Goal: Information Seeking & Learning: Learn about a topic

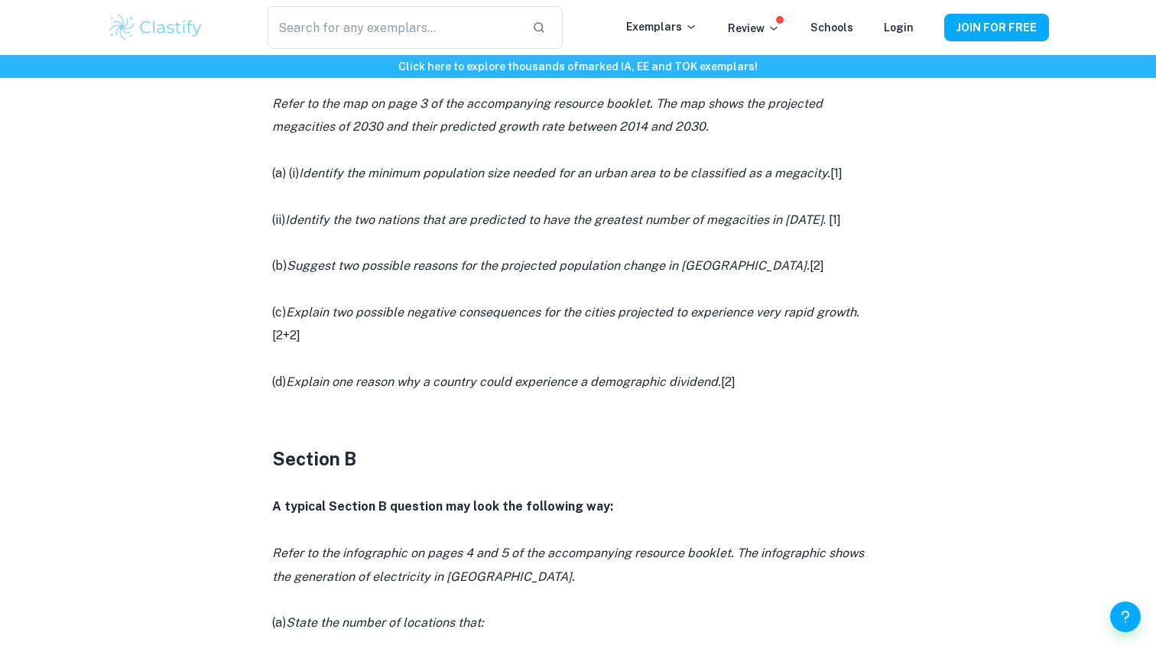
scroll to position [1100, 0]
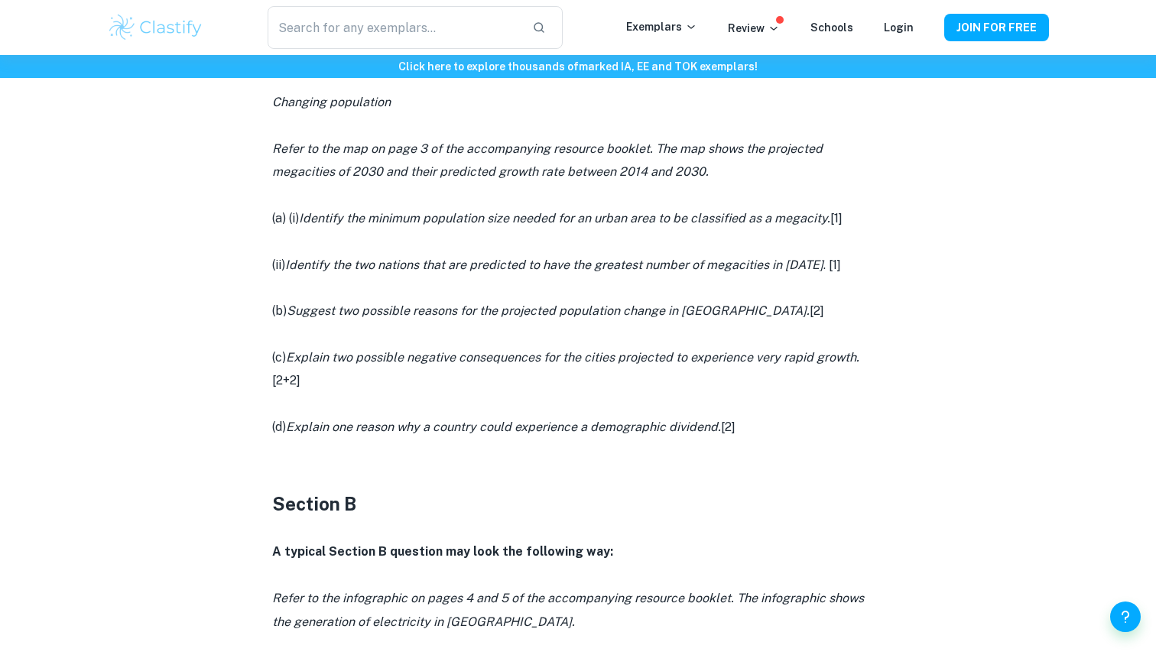
click at [306, 311] on icon "Suggest two possible reasons for the projected population change in [GEOGRAPHIC…" at bounding box center [548, 310] width 523 height 15
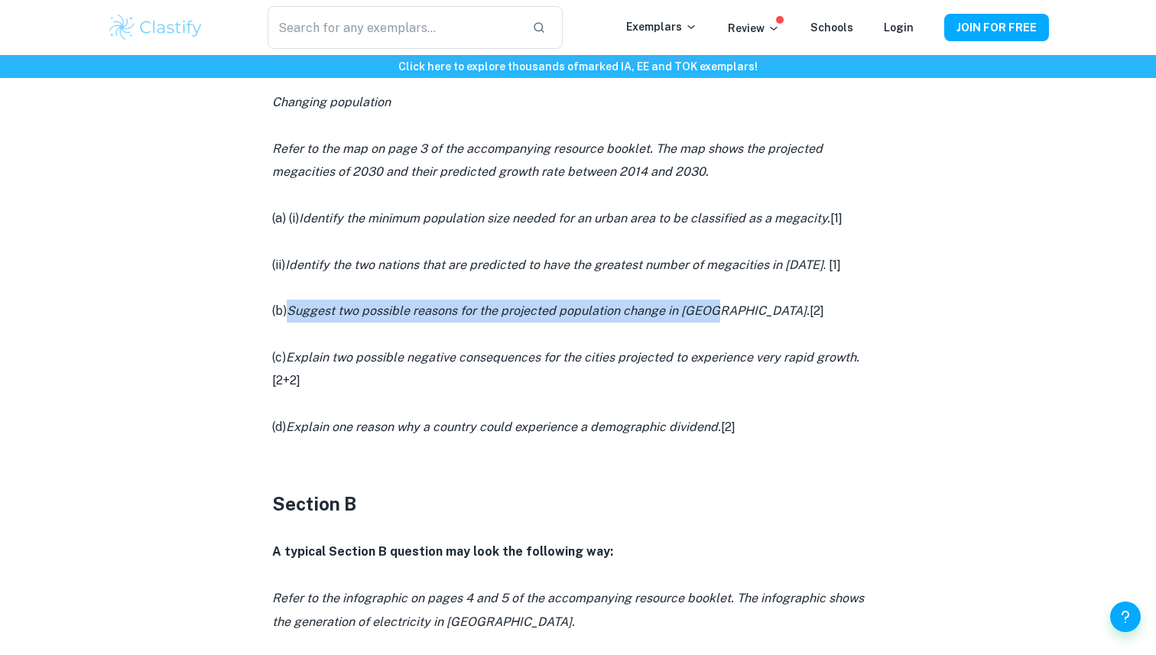
drag, startPoint x: 306, startPoint y: 311, endPoint x: 707, endPoint y: 310, distance: 401.3
click at [707, 310] on icon "Suggest two possible reasons for the projected population change in [GEOGRAPHIC…" at bounding box center [548, 310] width 523 height 15
copy icon "Suggest two possible reasons for the projected population change in [GEOGRAPHIC…"
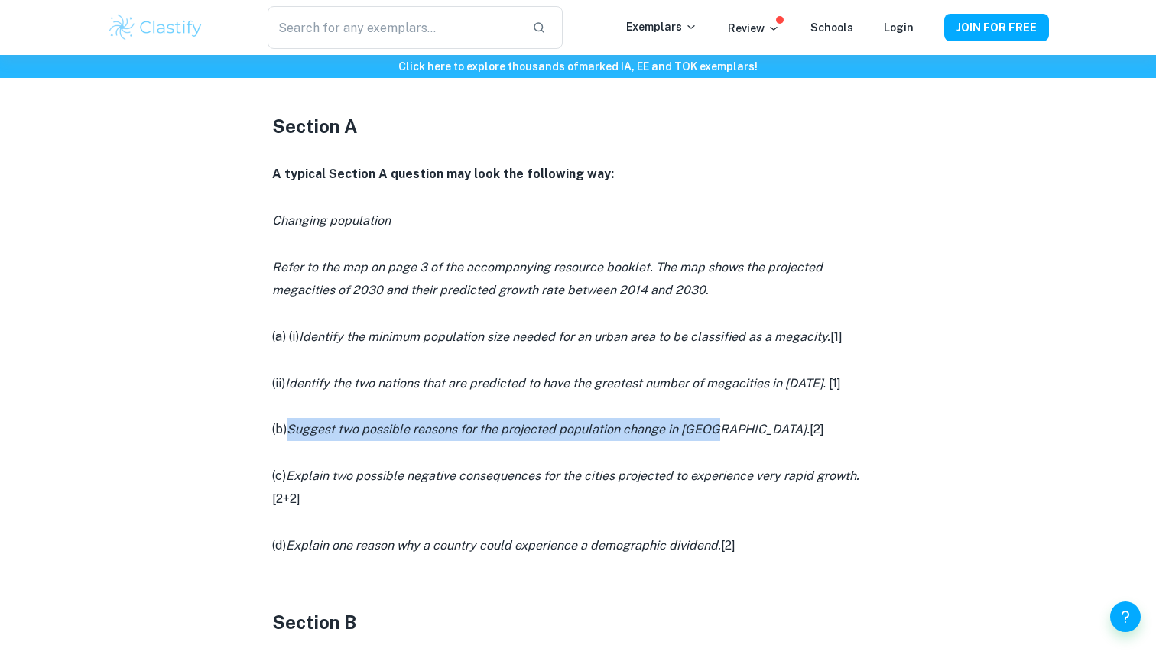
scroll to position [1161, 0]
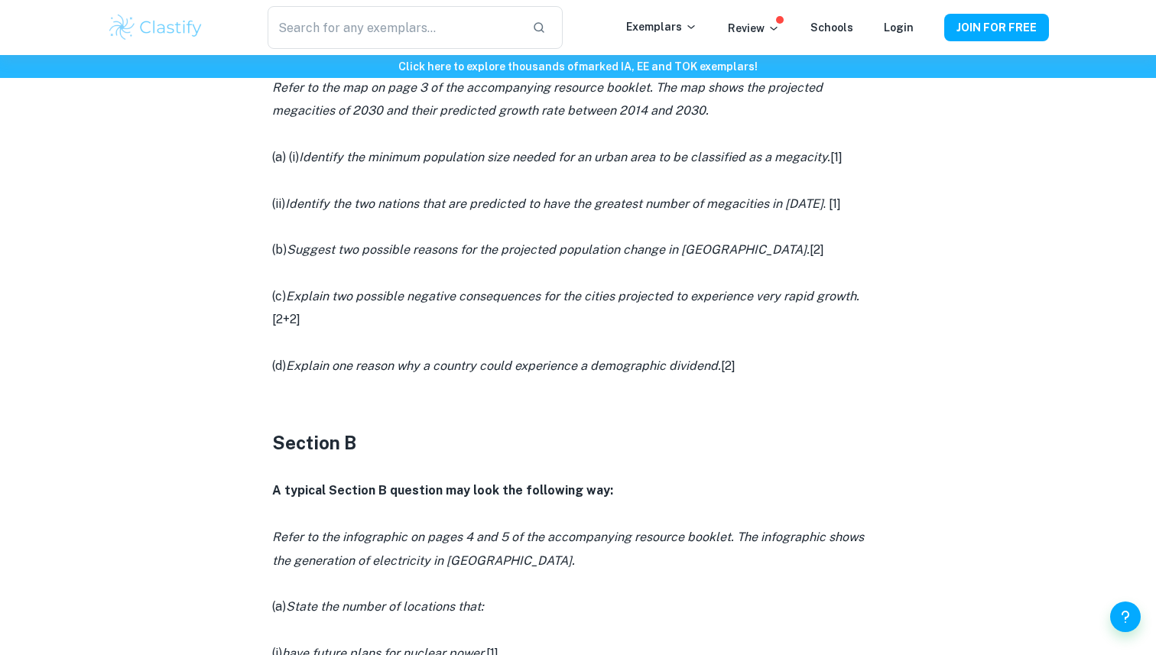
click at [301, 296] on icon "Explain two possible negative consequences for the cities projected to experien…" at bounding box center [572, 296] width 573 height 15
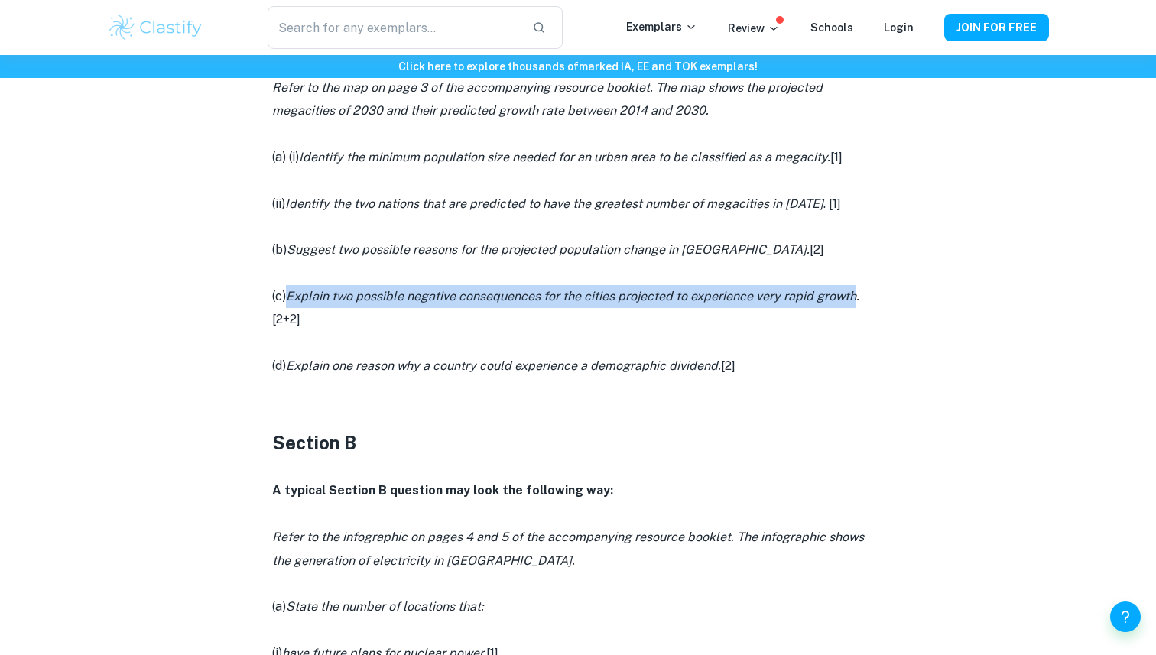
drag, startPoint x: 301, startPoint y: 296, endPoint x: 847, endPoint y: 292, distance: 545.8
click at [848, 293] on icon "Explain two possible negative consequences for the cities projected to experien…" at bounding box center [572, 296] width 573 height 15
copy icon "Explain two possible negative consequences for the cities projected to experien…"
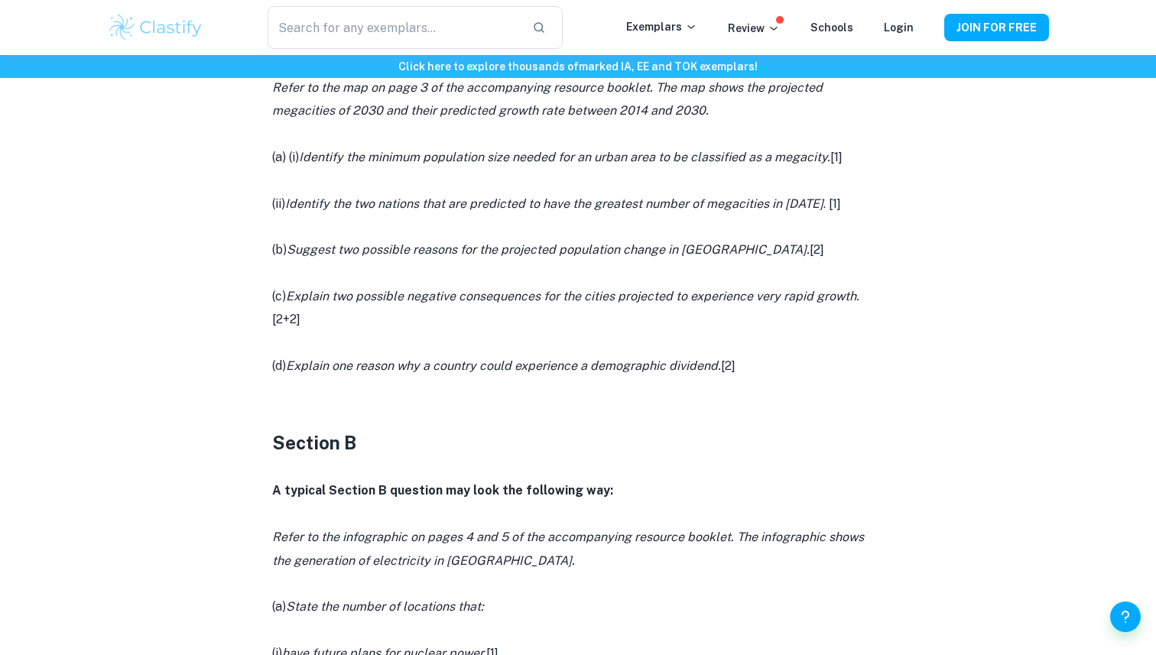
click at [317, 362] on icon "Explain one reason why a country could experience a demographic dividend." at bounding box center [503, 365] width 435 height 15
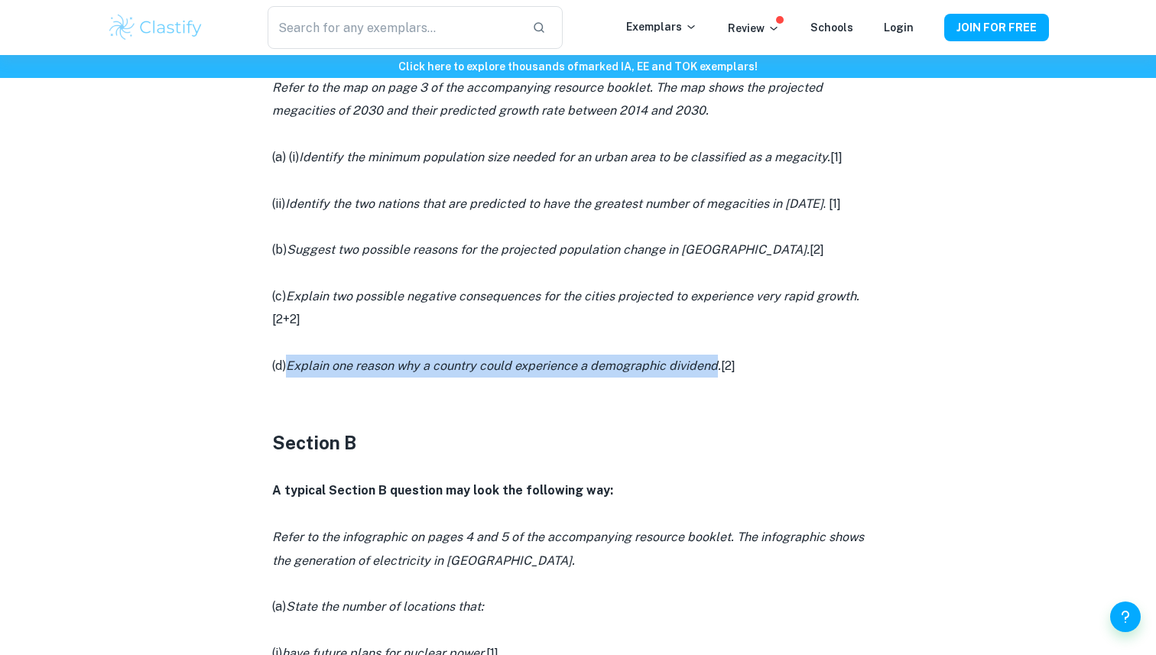
drag, startPoint x: 317, startPoint y: 362, endPoint x: 704, endPoint y: 364, distance: 386.8
click at [704, 364] on icon "Explain one reason why a country could experience a demographic dividend." at bounding box center [503, 365] width 435 height 15
copy icon "Explain one reason why a country could experience a demographic dividend"
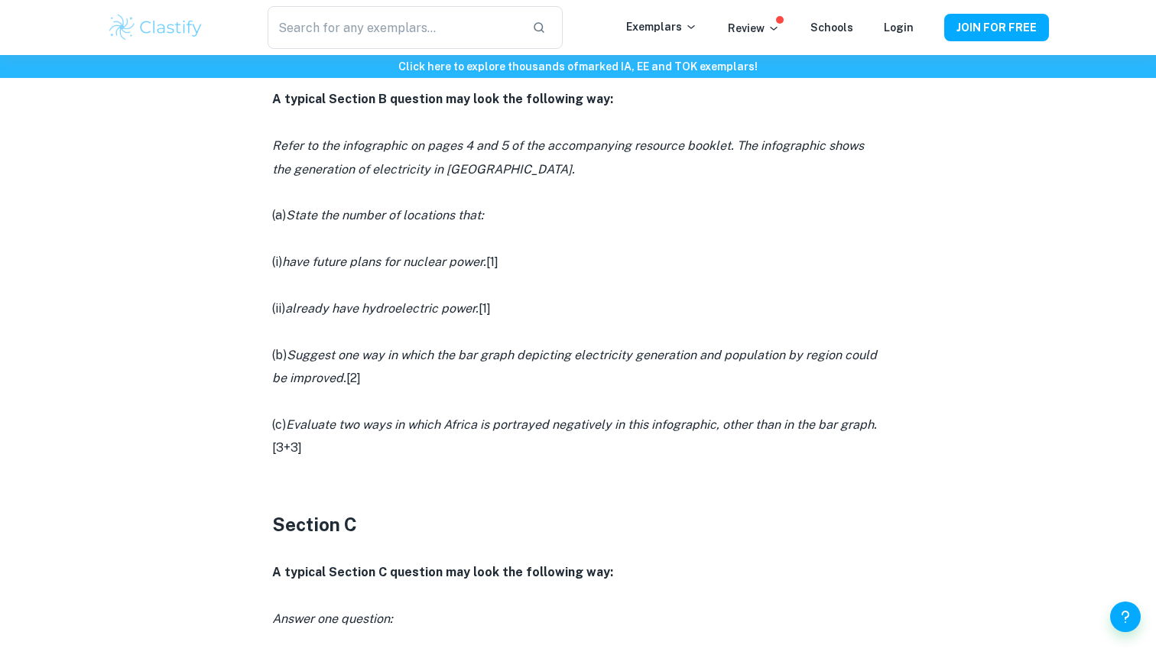
scroll to position [1559, 0]
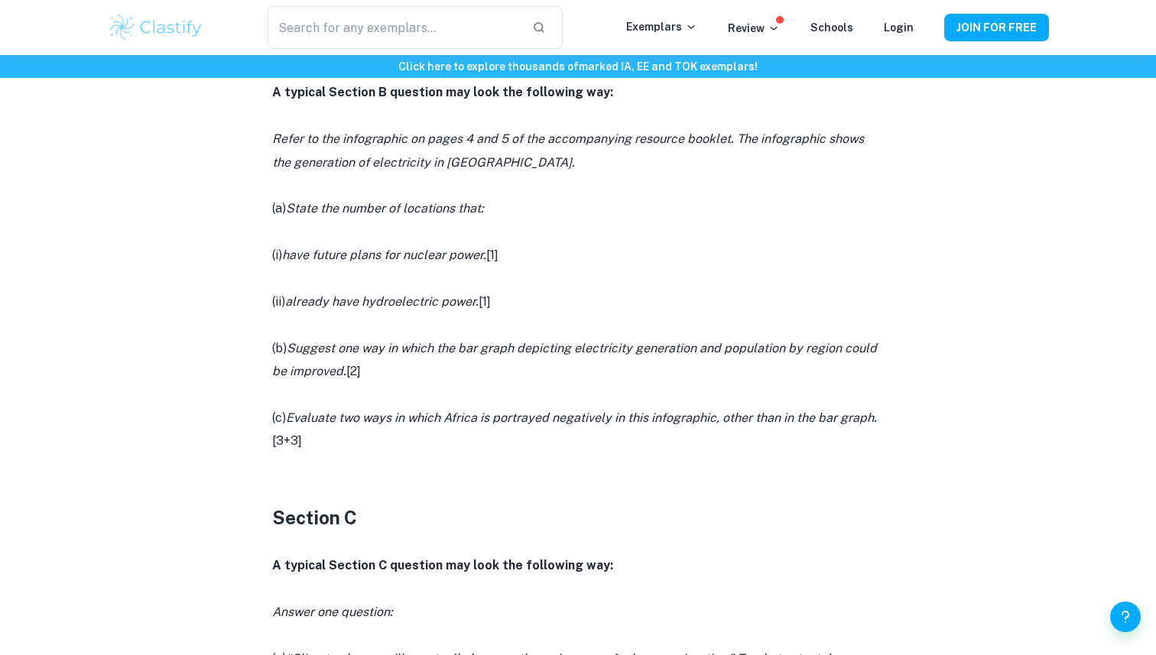
click at [305, 349] on icon "Suggest one way in which the bar graph depicting electricity generation and pop…" at bounding box center [574, 359] width 605 height 37
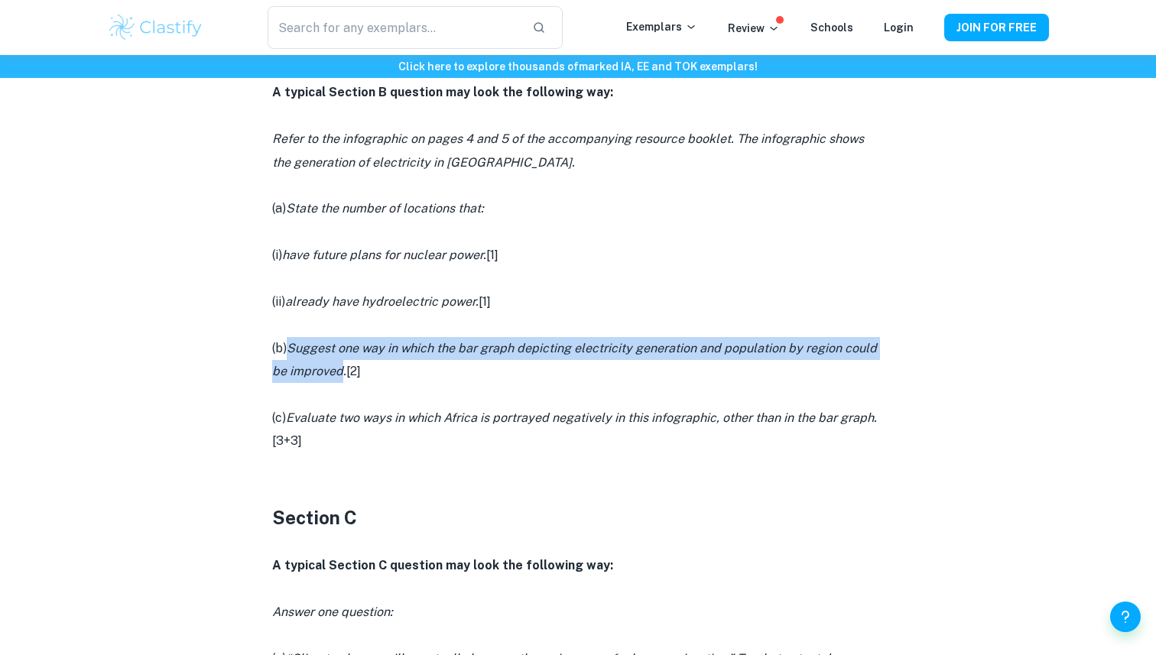
drag, startPoint x: 305, startPoint y: 349, endPoint x: 332, endPoint y: 375, distance: 36.8
click at [332, 375] on icon "Suggest one way in which the bar graph depicting electricity generation and pop…" at bounding box center [574, 359] width 605 height 37
copy icon "Suggest one way in which the bar graph depicting electricity generation and pop…"
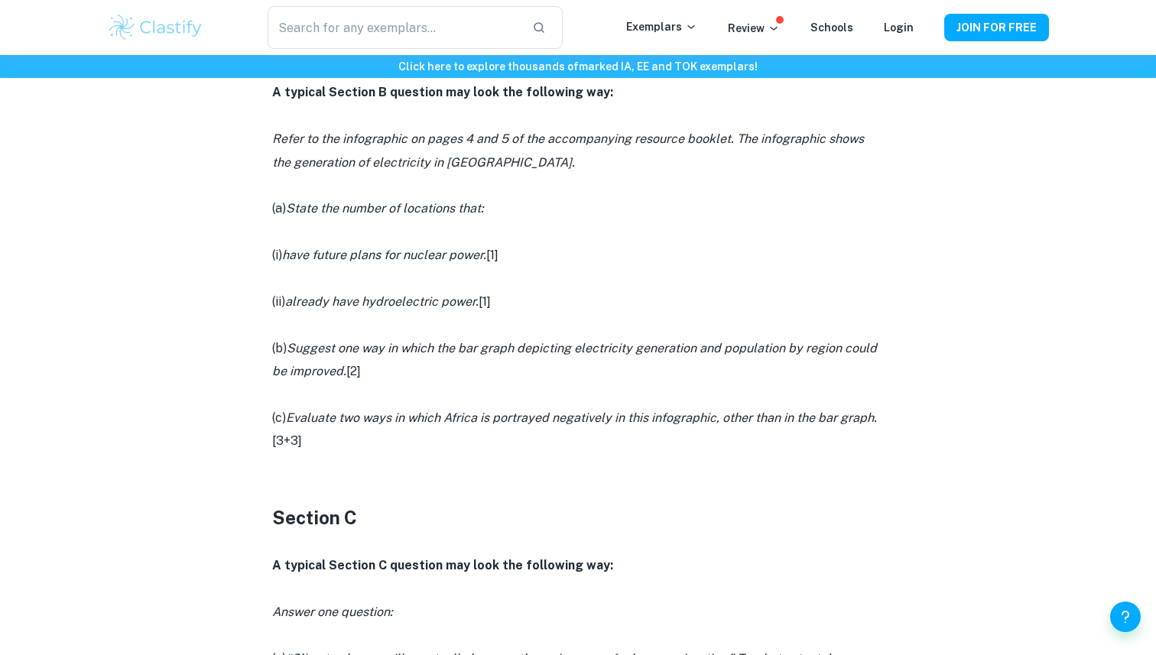
click at [309, 419] on icon "Evaluate two ways in which Africa is portrayed negatively in this infographic, …" at bounding box center [581, 417] width 591 height 15
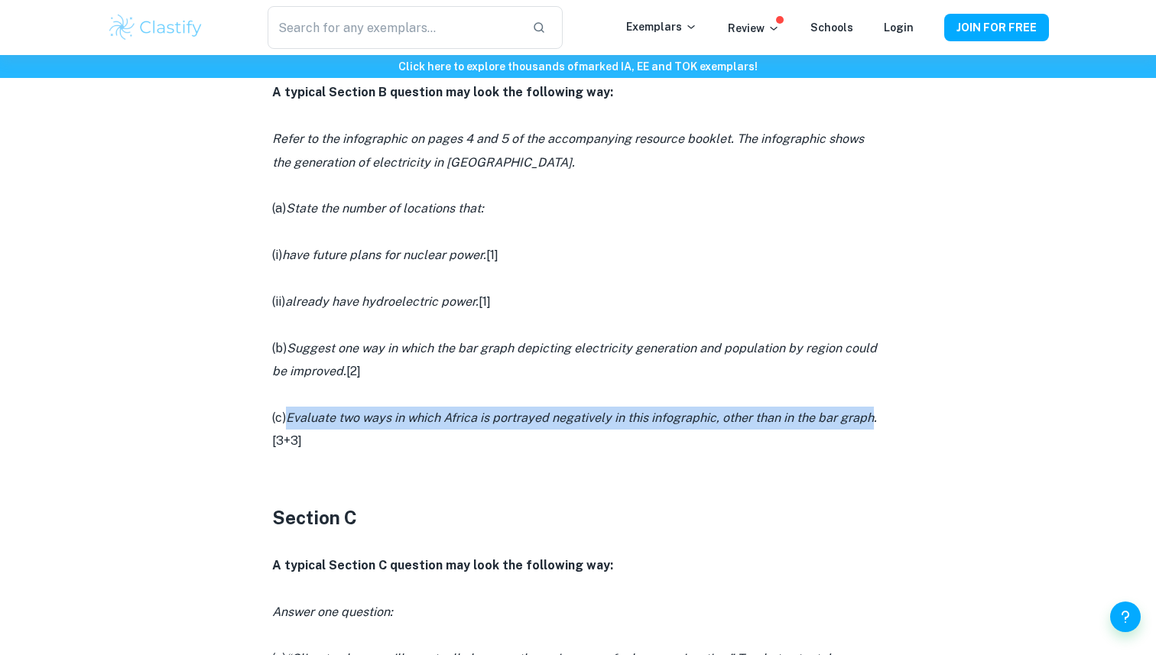
drag, startPoint x: 309, startPoint y: 419, endPoint x: 851, endPoint y: 417, distance: 541.9
click at [851, 418] on icon "Evaluate two ways in which Africa is portrayed negatively in this infographic, …" at bounding box center [581, 417] width 591 height 15
copy icon "Evaluate two ways in which Africa is portrayed negatively in this infographic, …"
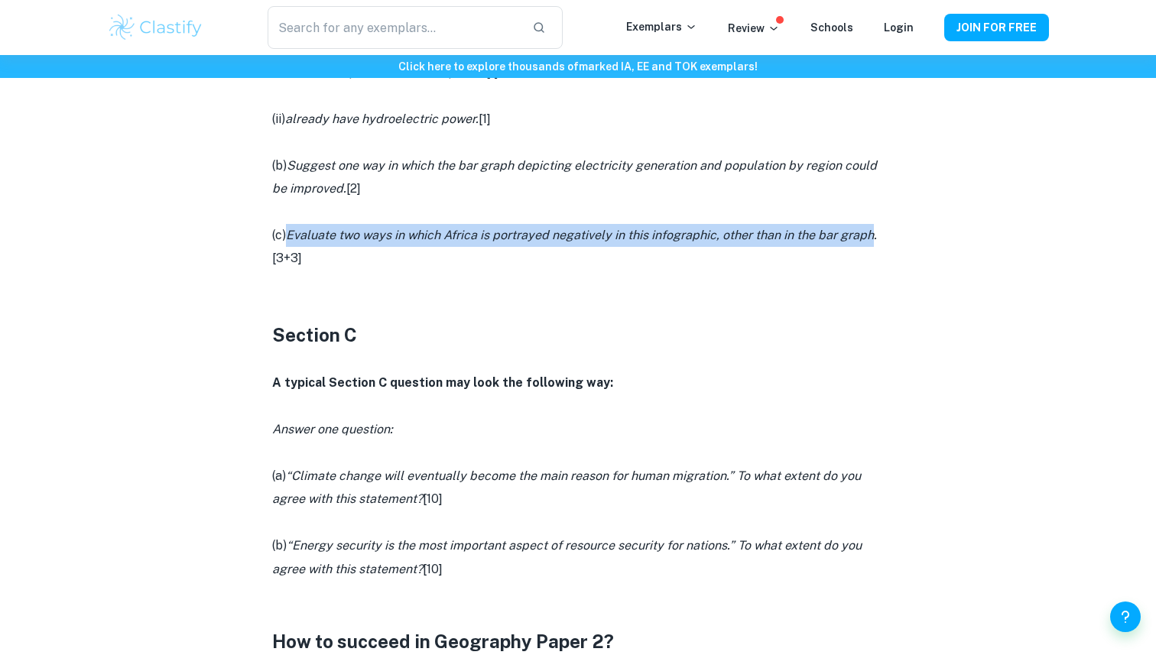
scroll to position [1818, 0]
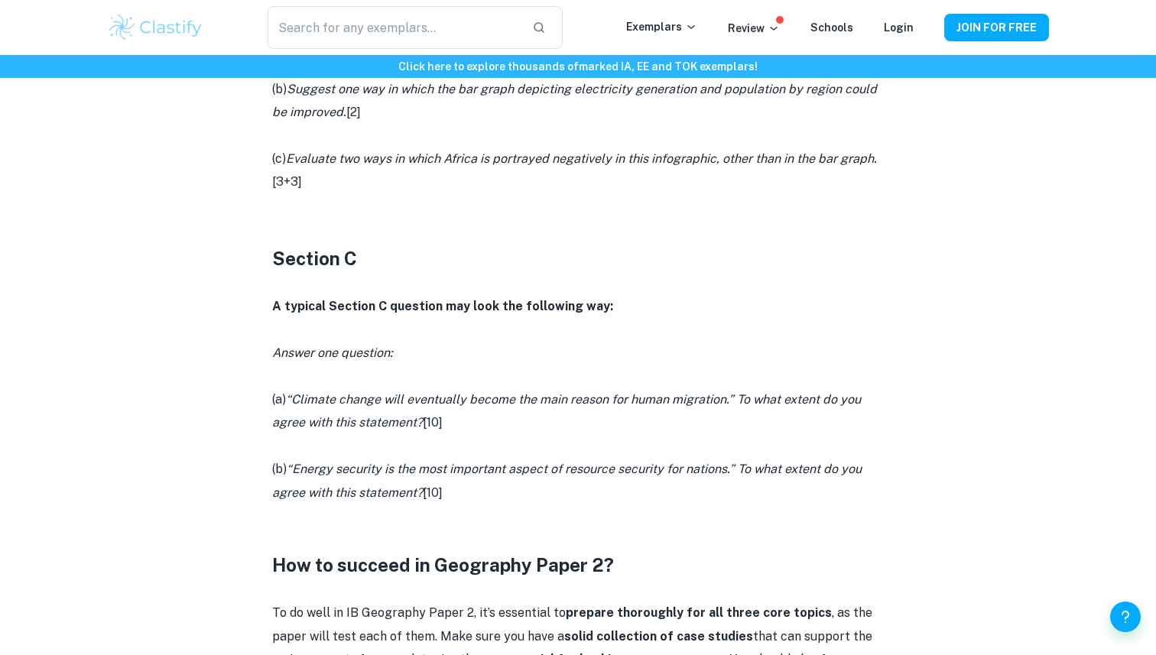
click at [316, 401] on icon "“Climate change will eventually become the main reason for human migration.” To…" at bounding box center [566, 410] width 589 height 37
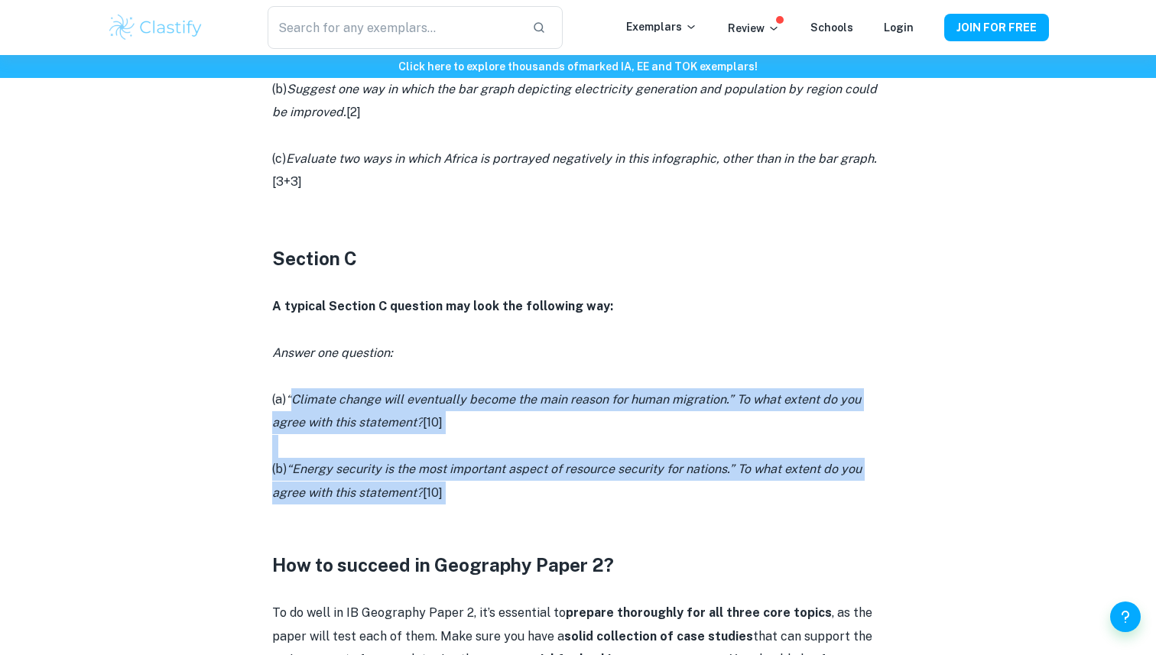
drag, startPoint x: 316, startPoint y: 401, endPoint x: 470, endPoint y: 499, distance: 183.2
copy div "Climate change will eventually become the main reason for human migration.” To …"
click at [443, 421] on p "(a) “Climate change will eventually become the main reason for human migration.…" at bounding box center [577, 411] width 611 height 47
